Goal: Complete application form

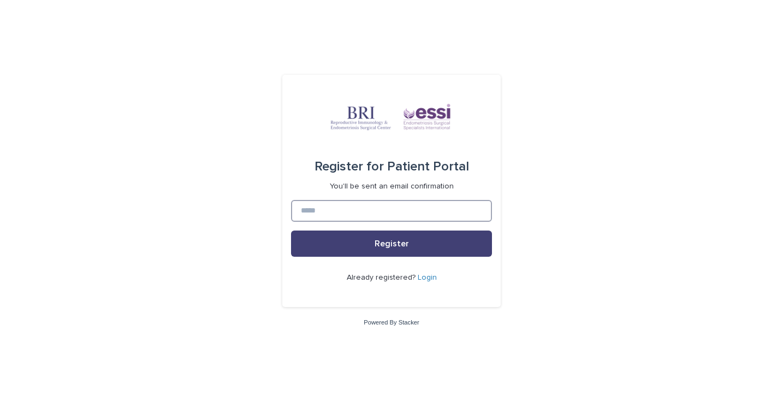
click at [386, 208] on input at bounding box center [391, 211] width 201 height 22
click at [390, 196] on form "Register for Patient Portal You'll be sent an email confirmation Register Alrea…" at bounding box center [391, 191] width 201 height 215
click at [362, 217] on input at bounding box center [391, 211] width 201 height 22
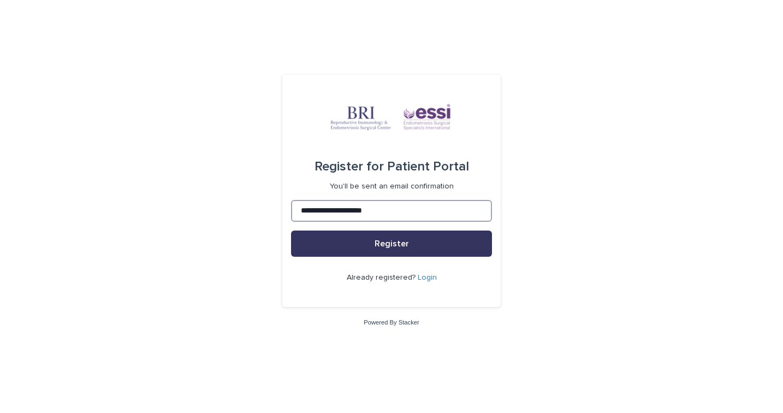
type input "**********"
click at [369, 240] on button "Register" at bounding box center [391, 243] width 201 height 26
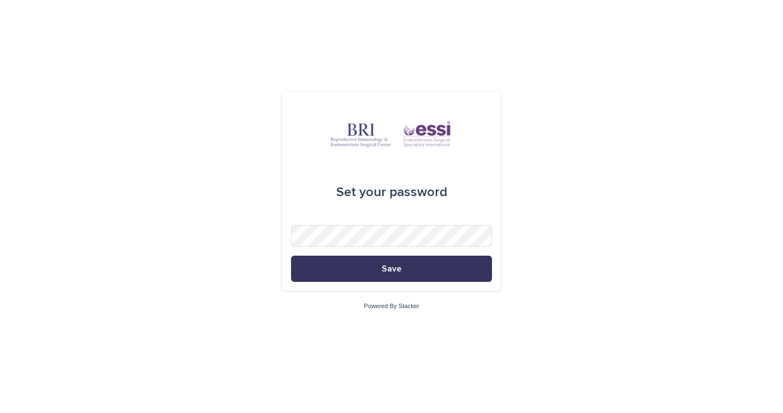
click at [414, 271] on button "Save" at bounding box center [391, 268] width 201 height 26
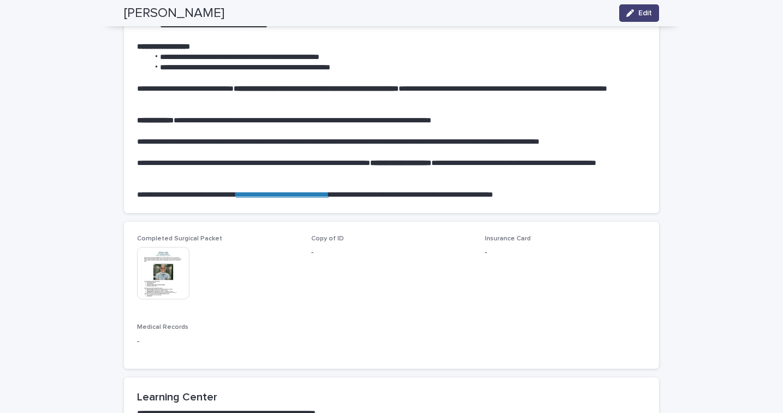
scroll to position [524, 0]
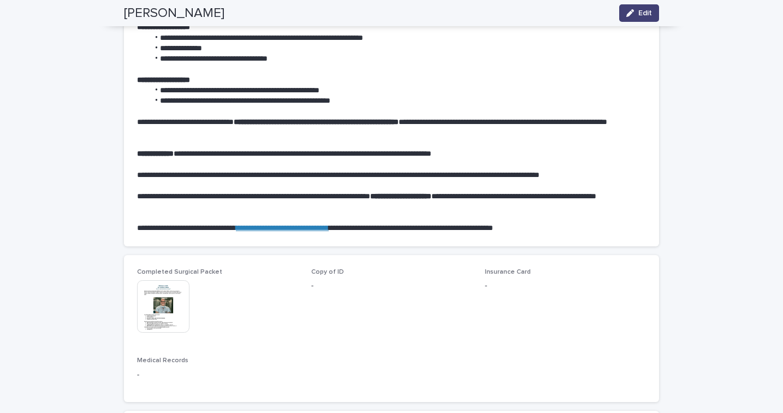
click at [315, 271] on div "Copy of ID -" at bounding box center [391, 284] width 161 height 32
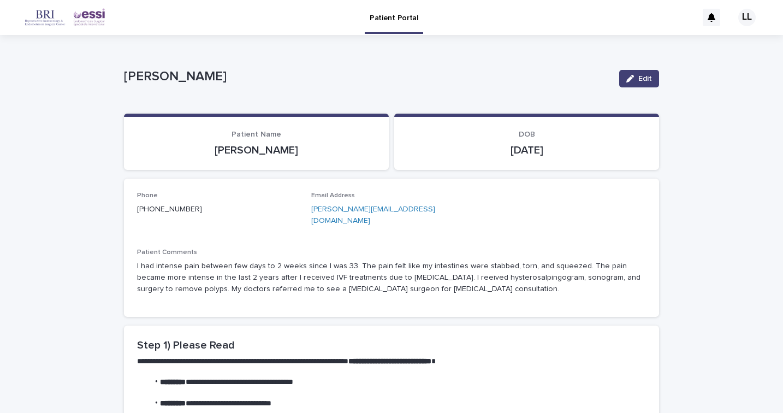
scroll to position [0, 0]
click at [636, 80] on div "button" at bounding box center [632, 79] width 12 height 8
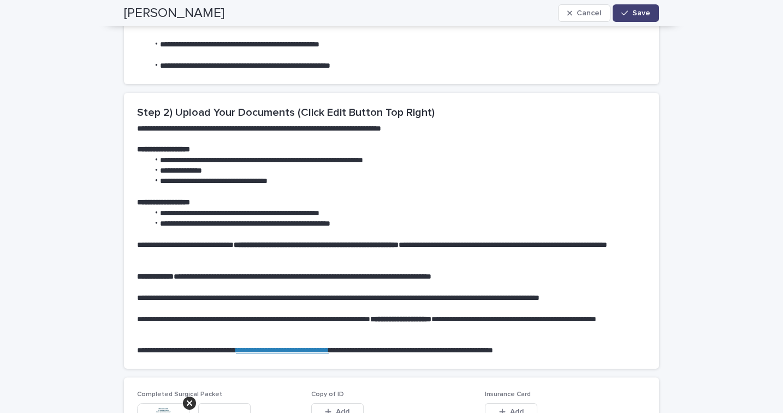
scroll to position [651, 0]
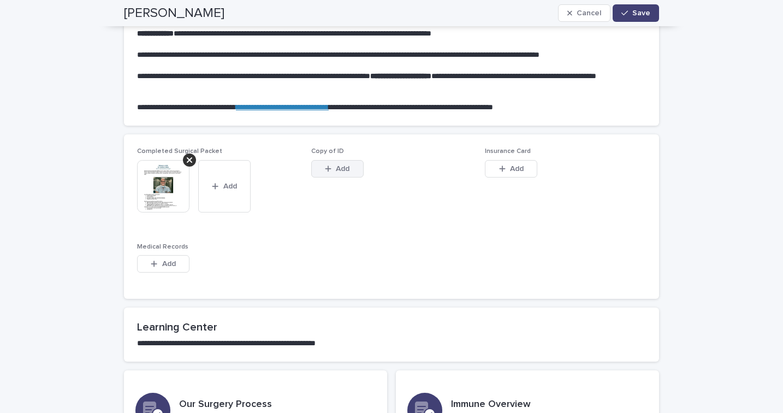
click at [353, 160] on button "Add" at bounding box center [337, 168] width 52 height 17
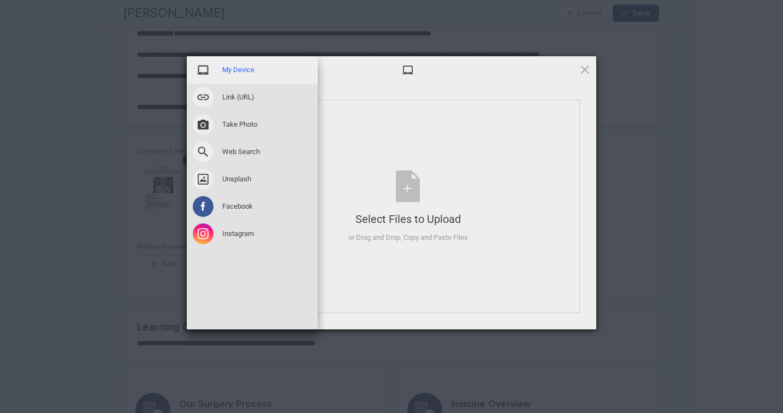
click at [235, 69] on span "My Device" at bounding box center [238, 70] width 32 height 10
click at [225, 69] on span "My Device" at bounding box center [238, 70] width 32 height 10
click at [231, 71] on span "My Device" at bounding box center [238, 70] width 32 height 10
click at [235, 64] on div "My Device" at bounding box center [252, 69] width 131 height 27
click at [230, 65] on span "My Device" at bounding box center [238, 70] width 32 height 10
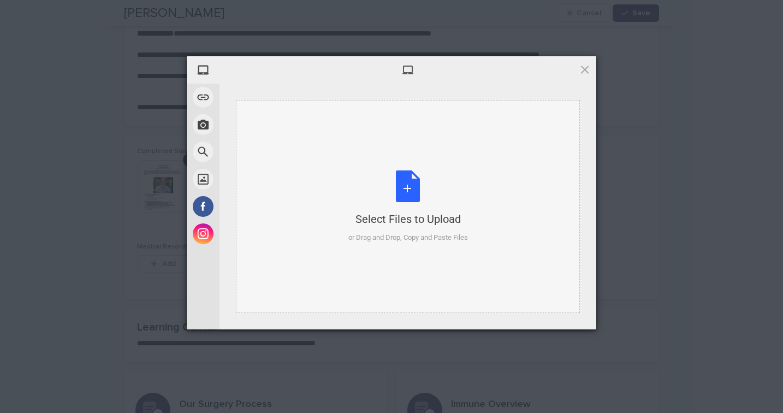
click at [380, 157] on div "Select Files to Upload or Drag and Drop, Copy and Paste Files" at bounding box center [408, 206] width 344 height 213
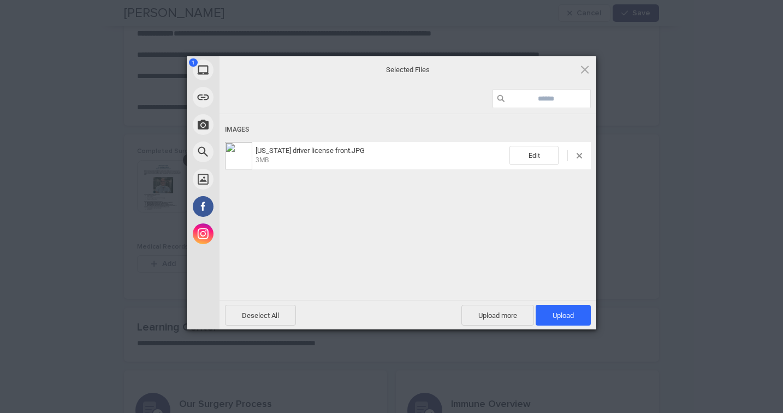
click at [556, 303] on div "Deselect All Upload more Upload 1" at bounding box center [407, 314] width 377 height 29
click at [516, 313] on span "Upload more" at bounding box center [497, 315] width 73 height 21
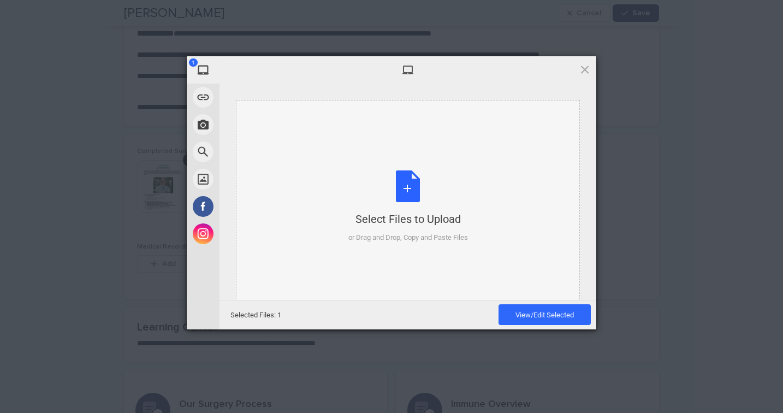
click at [427, 207] on div "Select Files to Upload or Drag and Drop, Copy and Paste Files" at bounding box center [408, 206] width 120 height 73
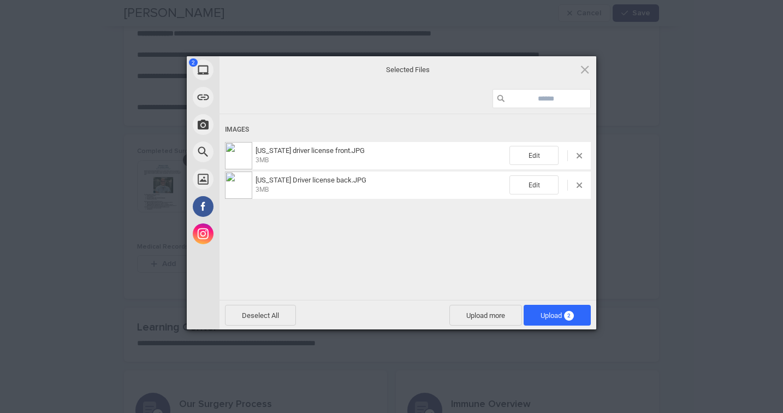
click at [545, 310] on span "Upload 2" at bounding box center [556, 315] width 67 height 21
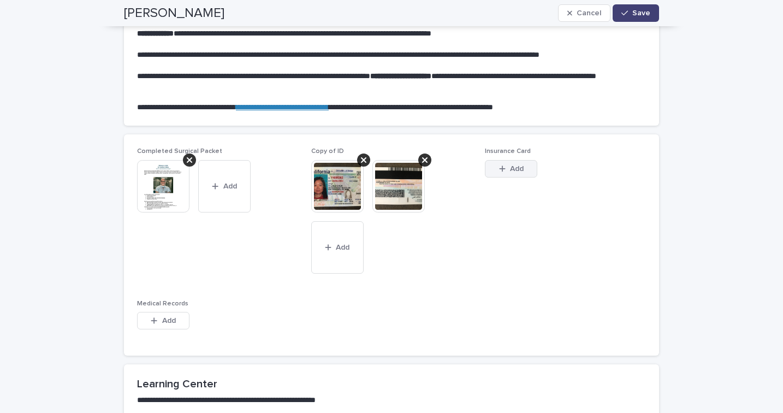
click at [514, 165] on button "Add" at bounding box center [511, 168] width 52 height 17
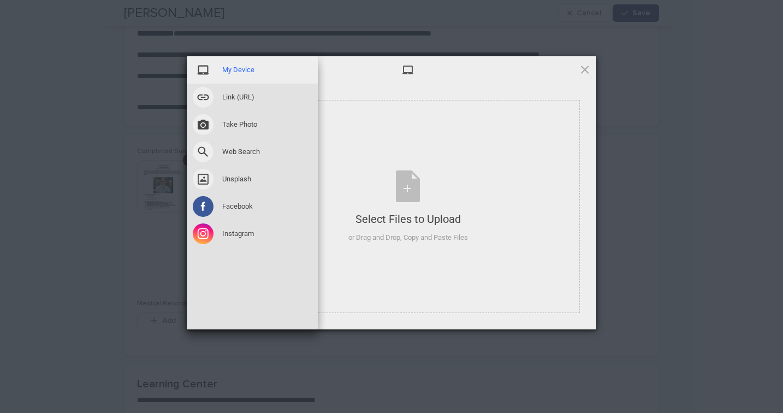
click at [222, 70] on span "My Device" at bounding box center [238, 70] width 32 height 10
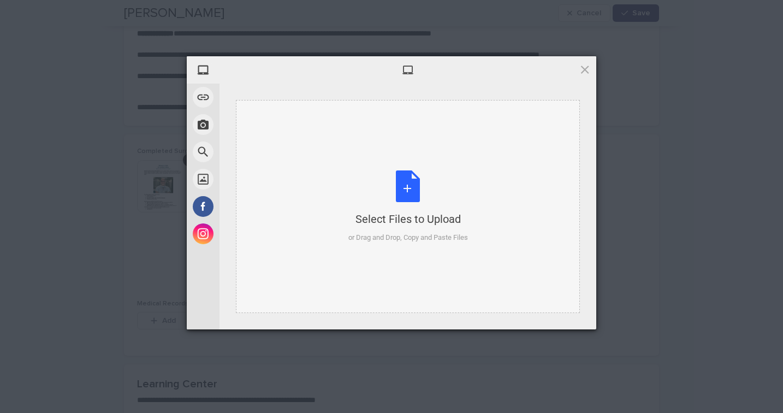
click at [350, 180] on div "Select Files to Upload or Drag and Drop, Copy and Paste Files" at bounding box center [408, 206] width 120 height 73
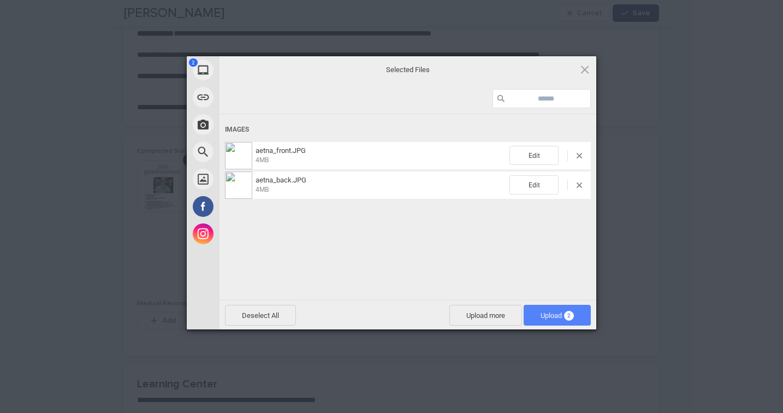
click at [551, 311] on span "Upload 2" at bounding box center [556, 315] width 33 height 8
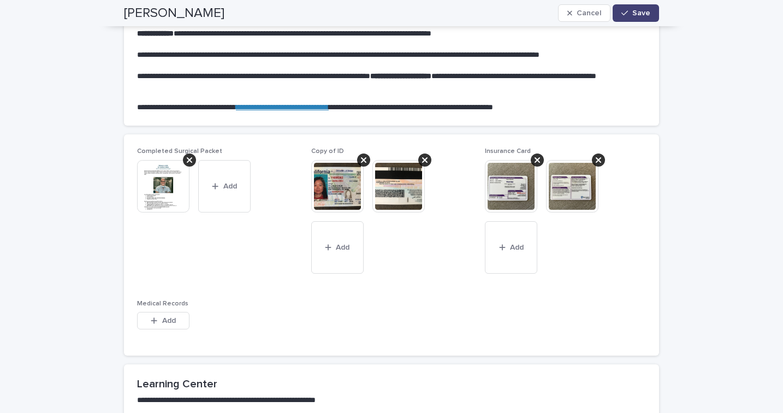
scroll to position [806, 0]
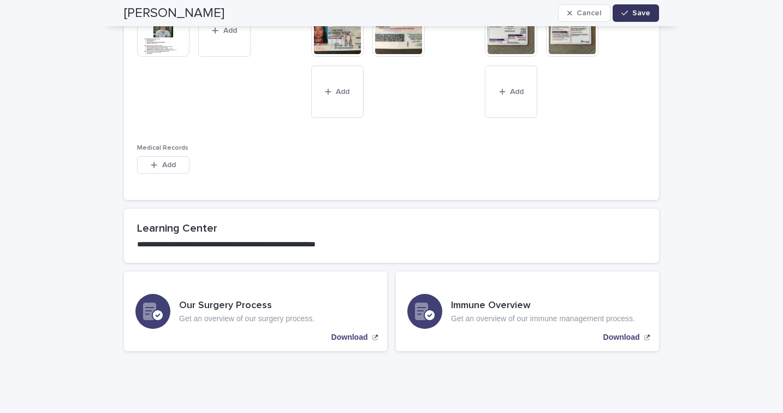
click at [639, 20] on button "Save" at bounding box center [635, 12] width 46 height 17
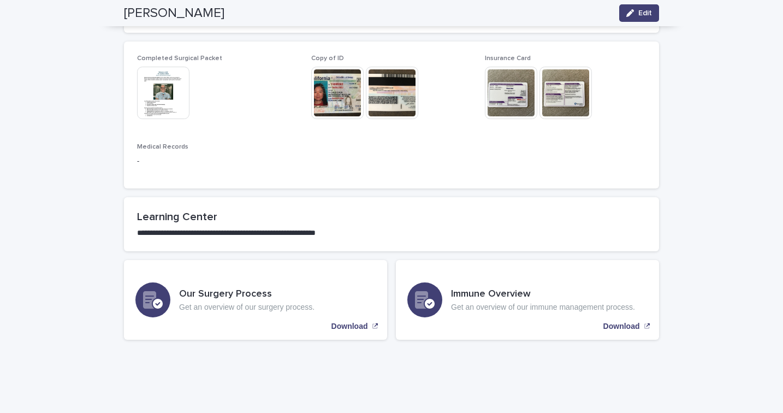
scroll to position [737, 0]
